Goal: Transaction & Acquisition: Purchase product/service

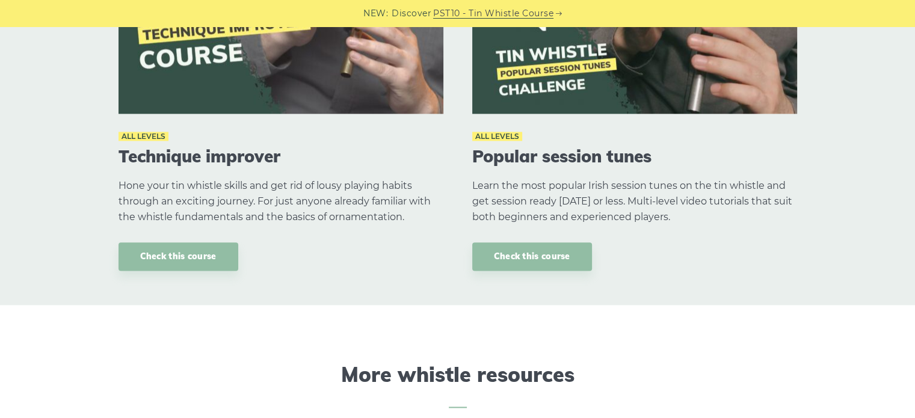
scroll to position [1685, 0]
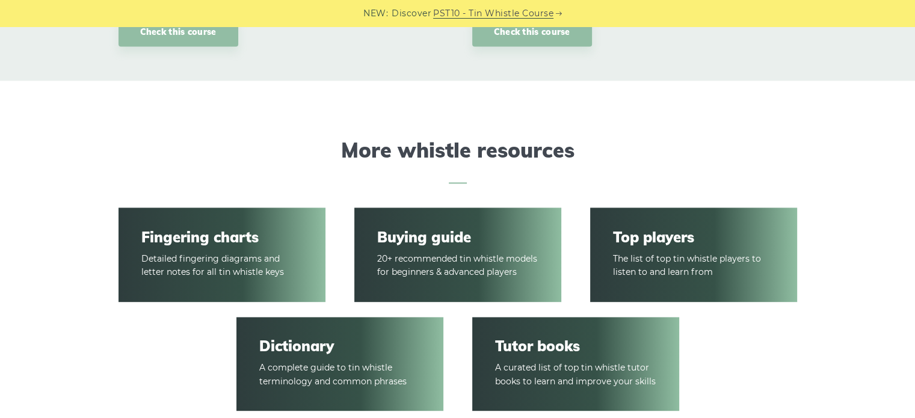
click at [449, 232] on link "Buying guide" at bounding box center [457, 237] width 161 height 17
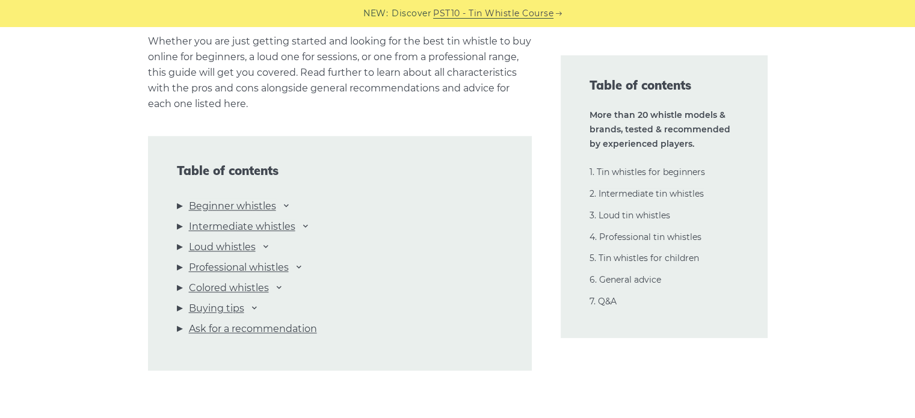
scroll to position [1264, 0]
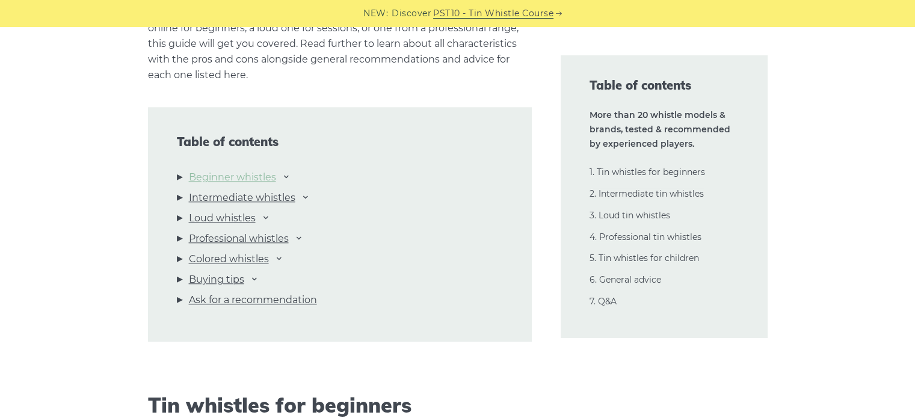
click at [235, 175] on link "Beginner whistles" at bounding box center [232, 178] width 87 height 16
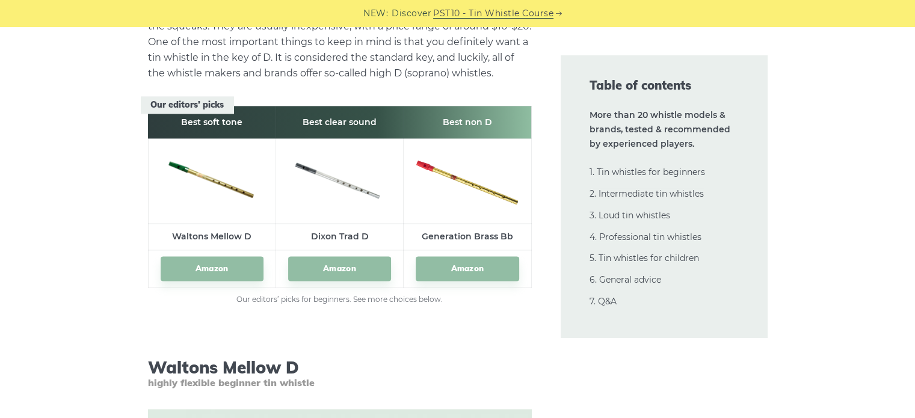
scroll to position [1733, 0]
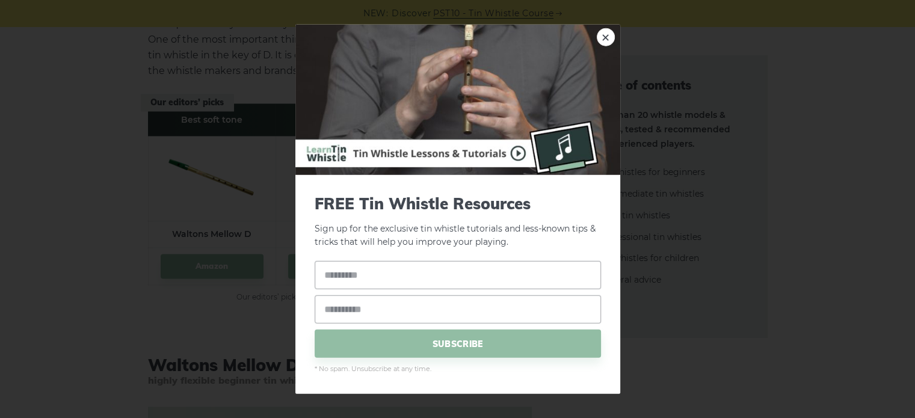
click at [599, 29] on link "×" at bounding box center [606, 37] width 18 height 18
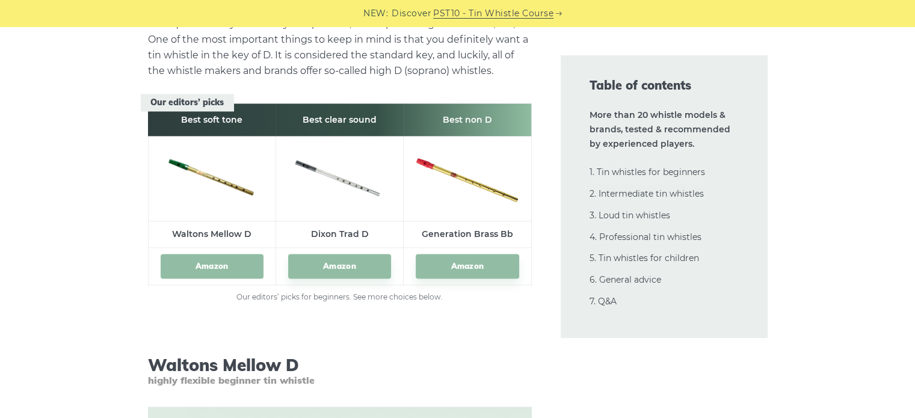
click at [211, 264] on link "Amazon" at bounding box center [212, 266] width 103 height 25
click at [336, 268] on link "Amazon" at bounding box center [339, 266] width 103 height 25
click at [441, 267] on link "Amazon" at bounding box center [467, 266] width 103 height 25
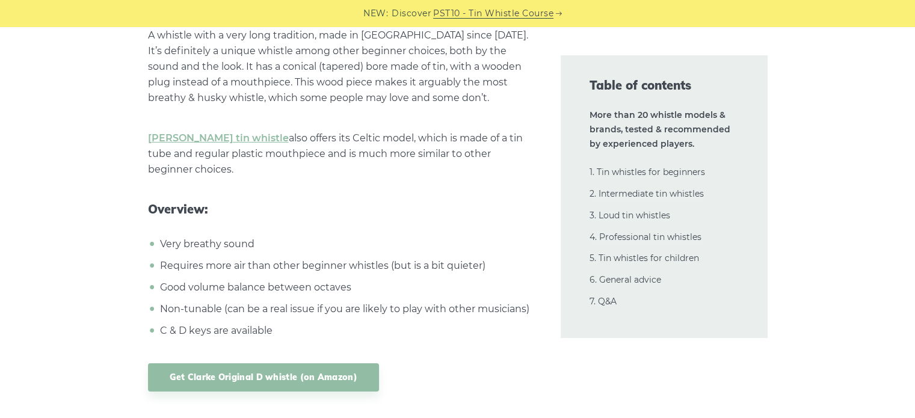
scroll to position [4261, 0]
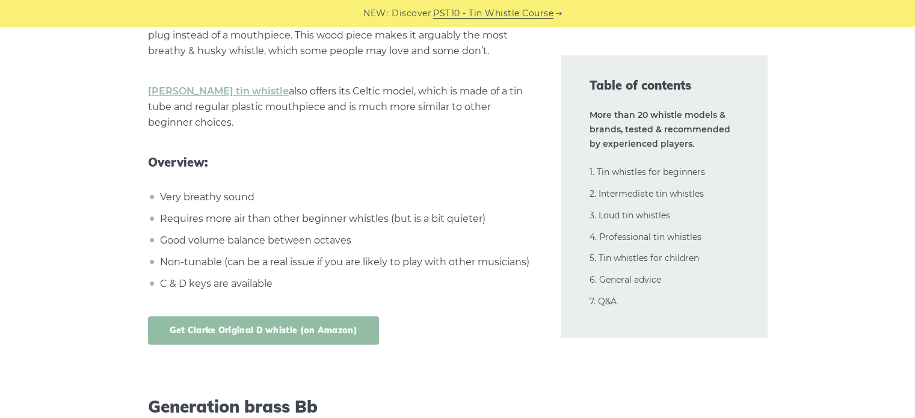
click at [318, 333] on link "Get Clarke Original D whistle (on Amazon)" at bounding box center [263, 331] width 231 height 28
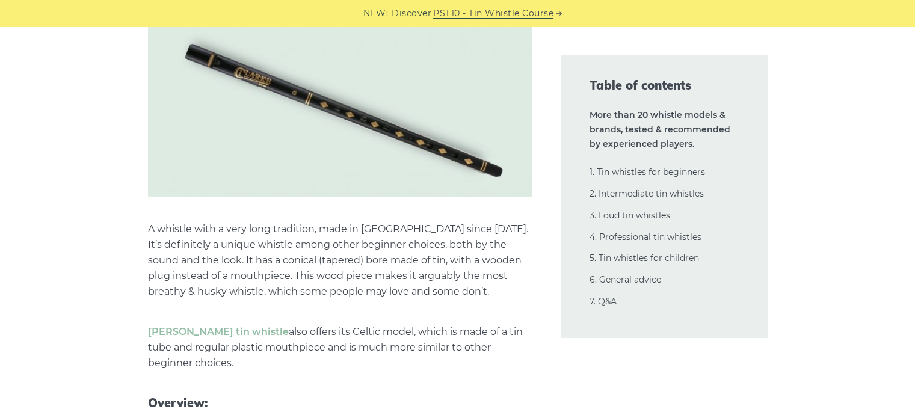
scroll to position [3900, 0]
